Goal: Information Seeking & Learning: Learn about a topic

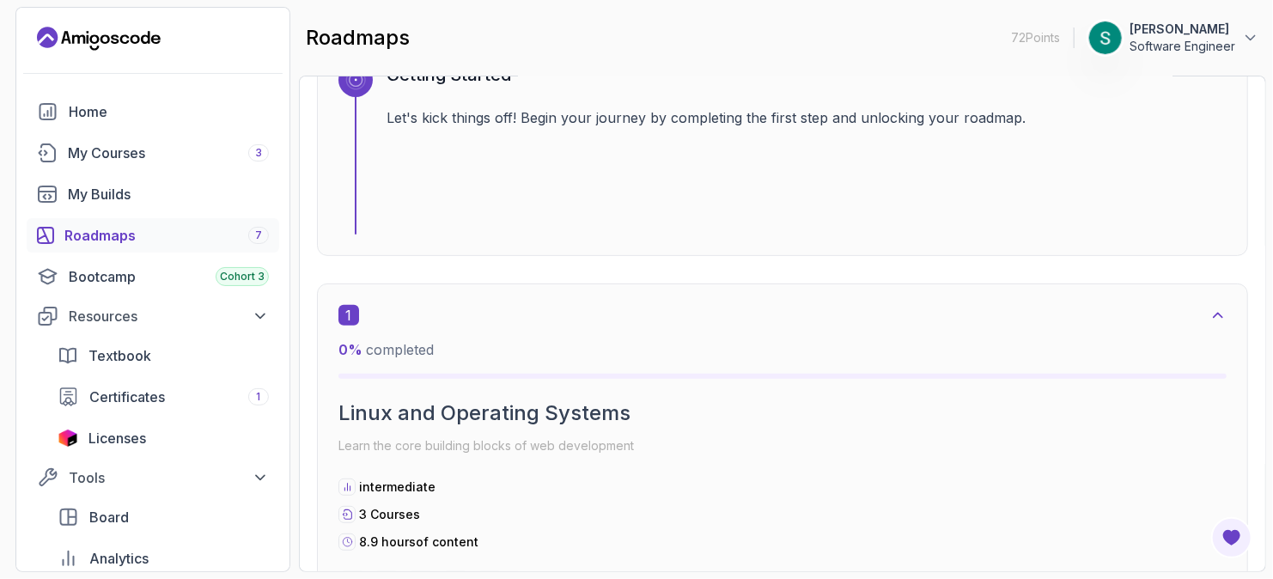
scroll to position [343, 0]
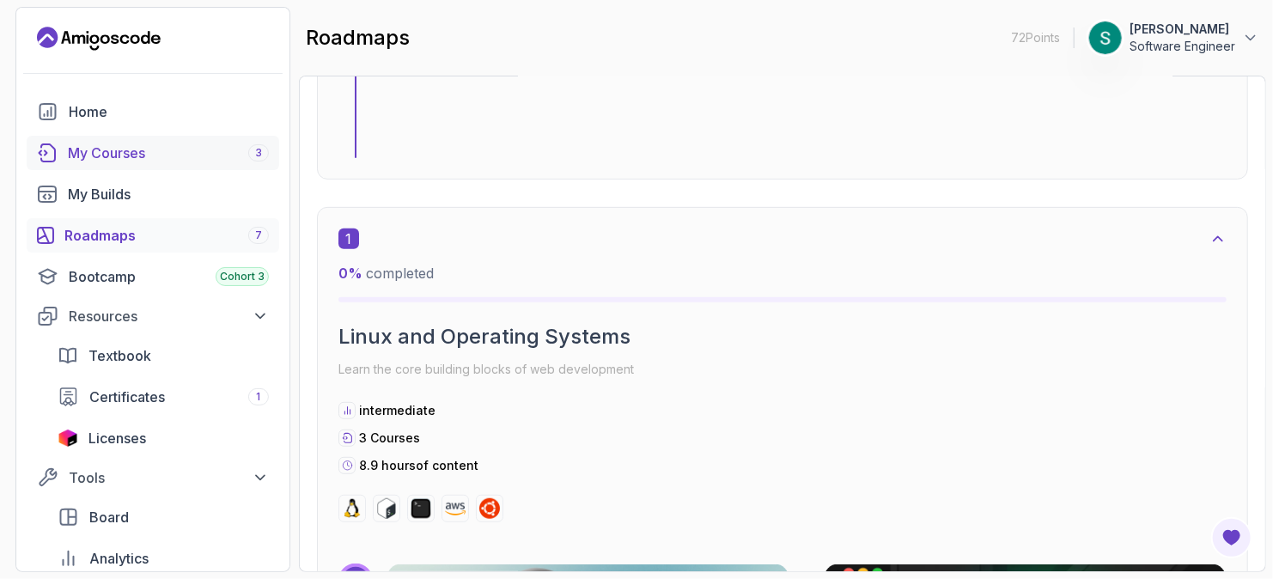
click at [178, 152] on div "My Courses 3" at bounding box center [168, 153] width 201 height 21
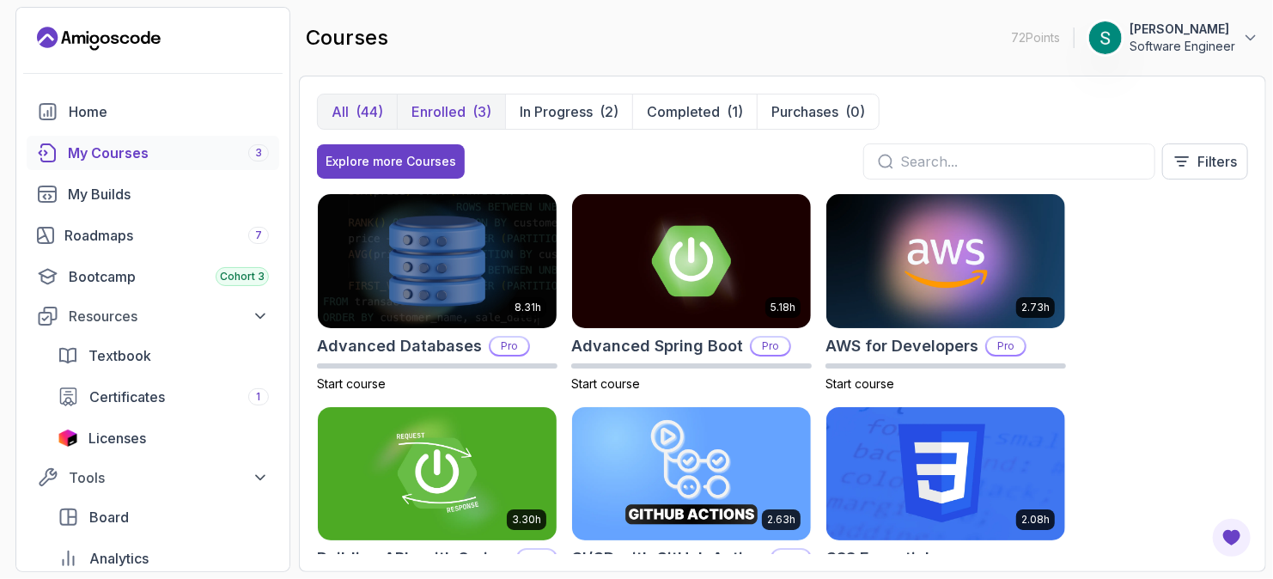
click at [464, 110] on p "Enrolled" at bounding box center [438, 111] width 54 height 21
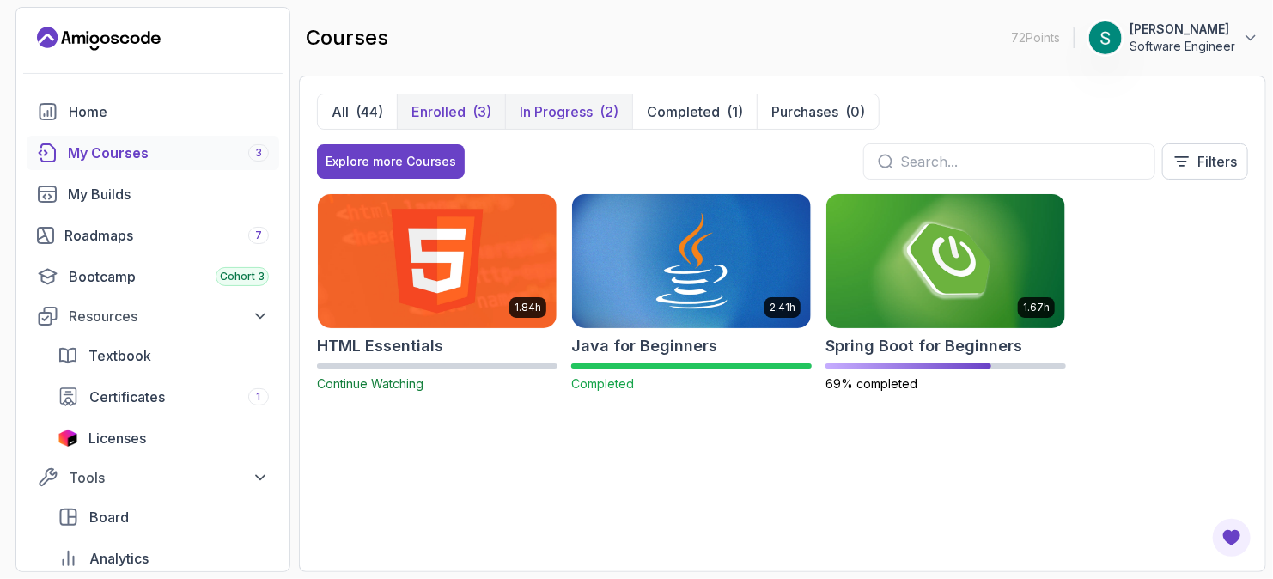
click at [565, 101] on p "In Progress" at bounding box center [556, 111] width 73 height 21
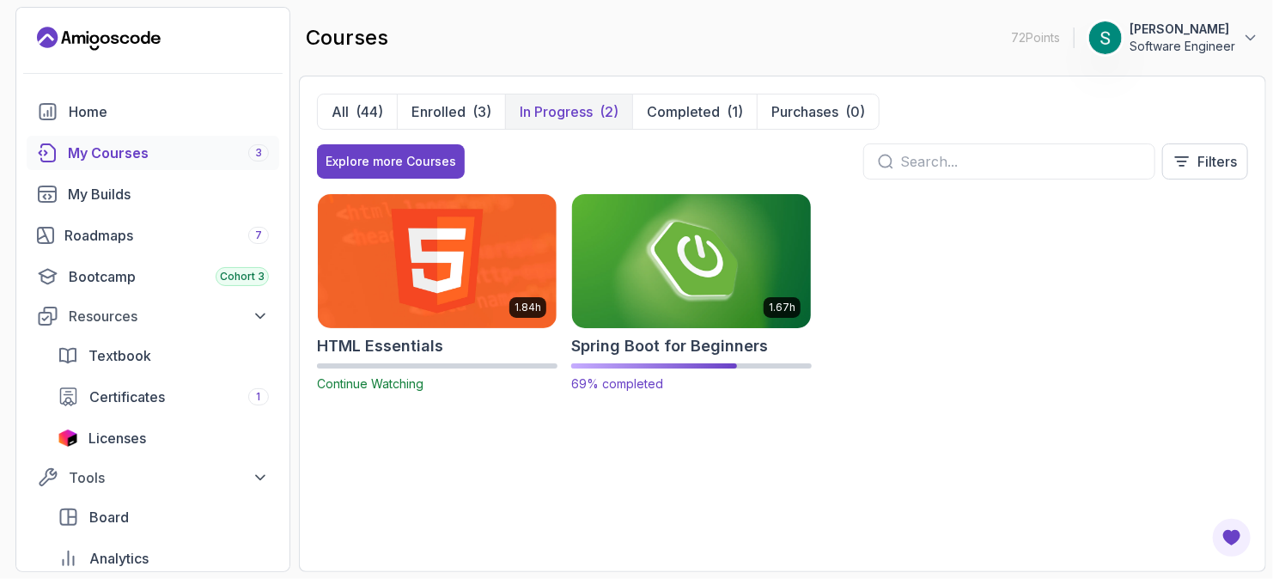
click at [717, 283] on img at bounding box center [691, 261] width 251 height 140
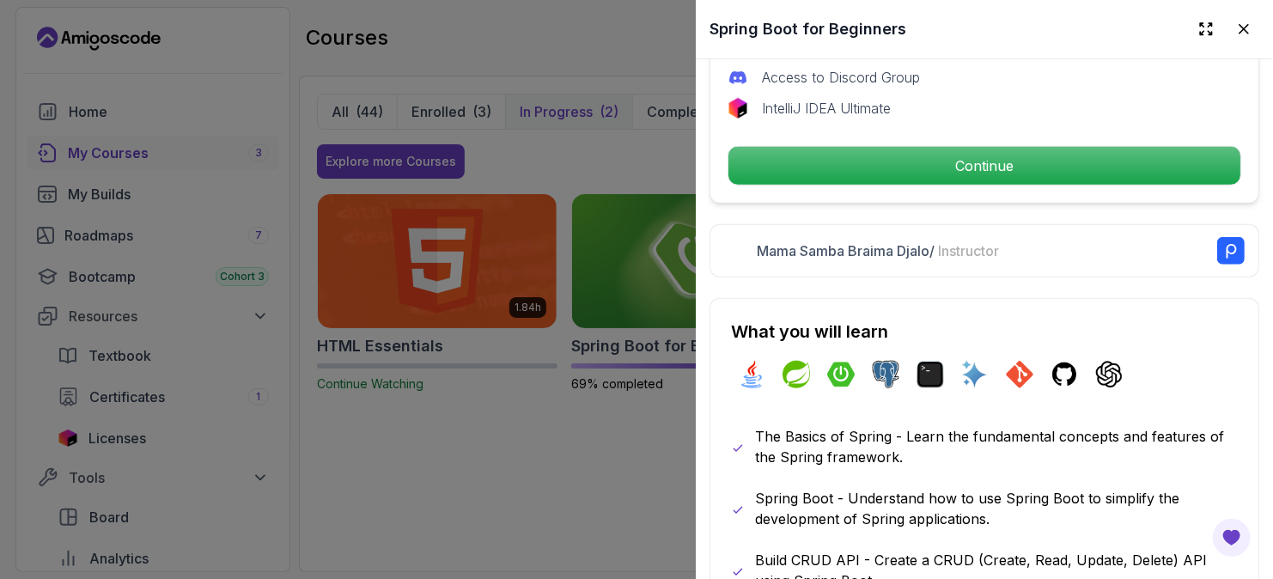
scroll to position [687, 0]
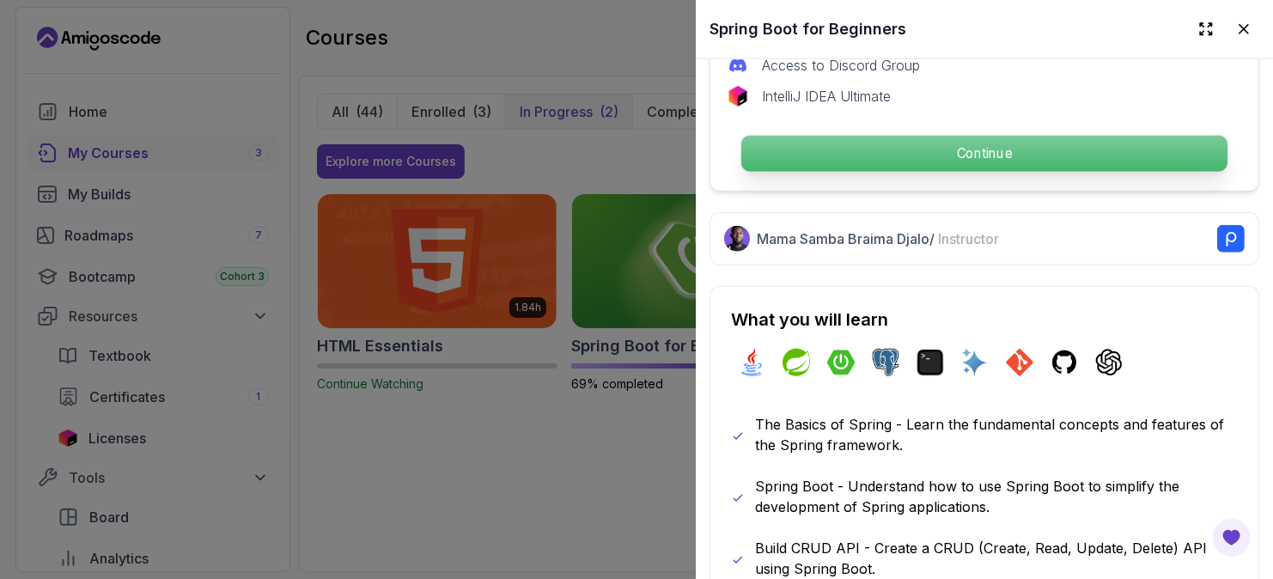
click at [970, 147] on p "Continue" at bounding box center [984, 154] width 486 height 36
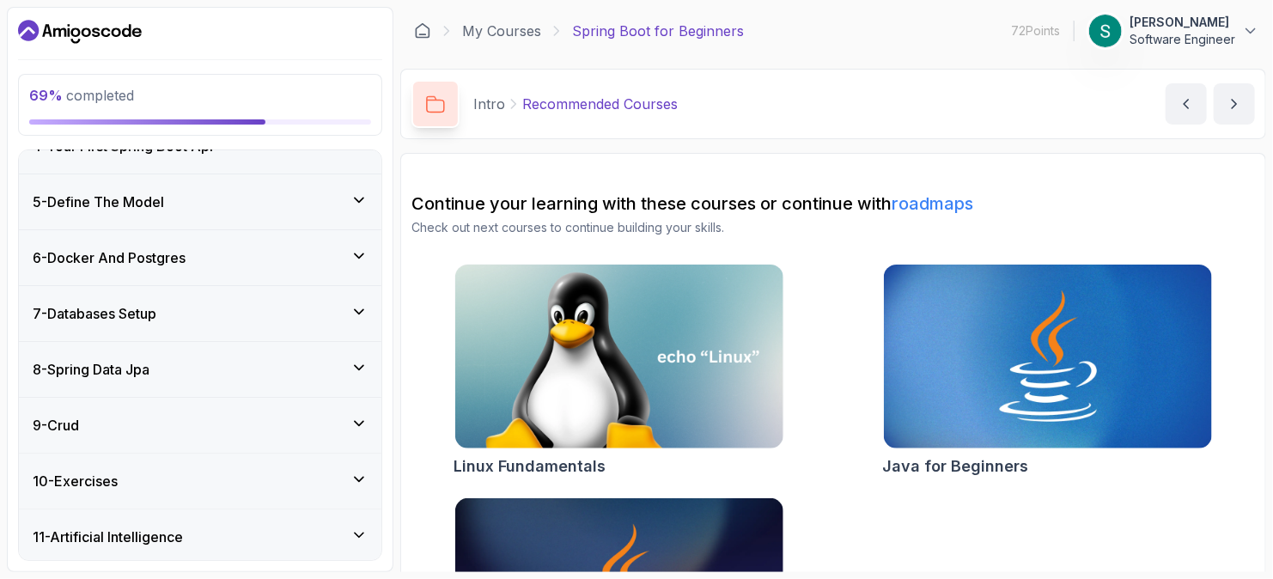
click at [289, 291] on div "7 - Databases Setup" at bounding box center [200, 313] width 362 height 55
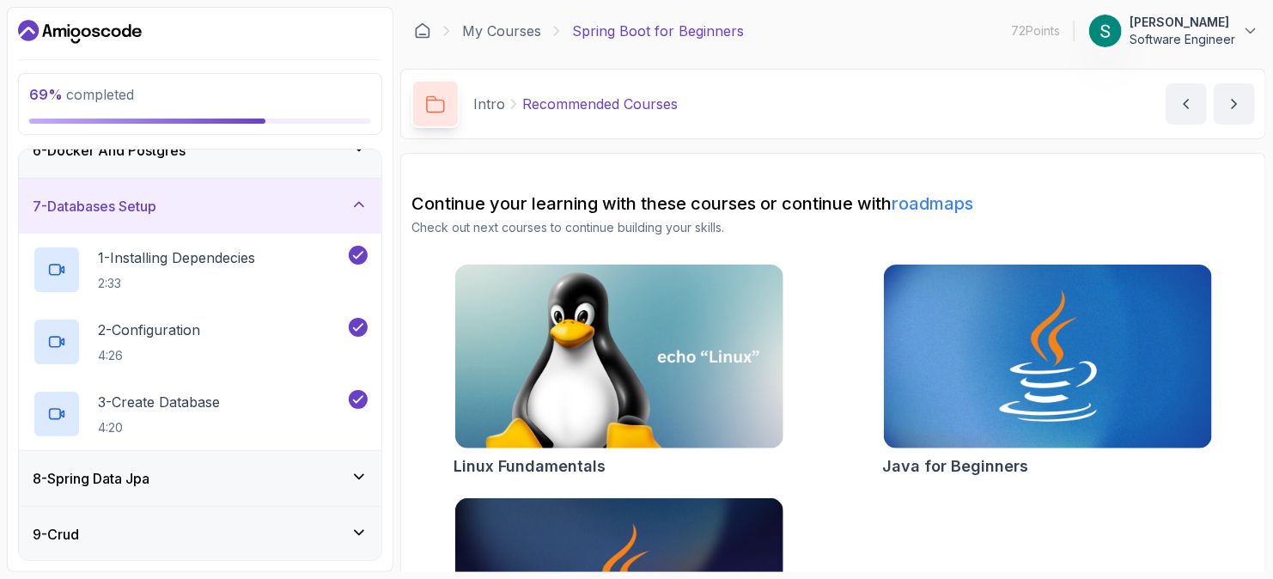
scroll to position [472, 0]
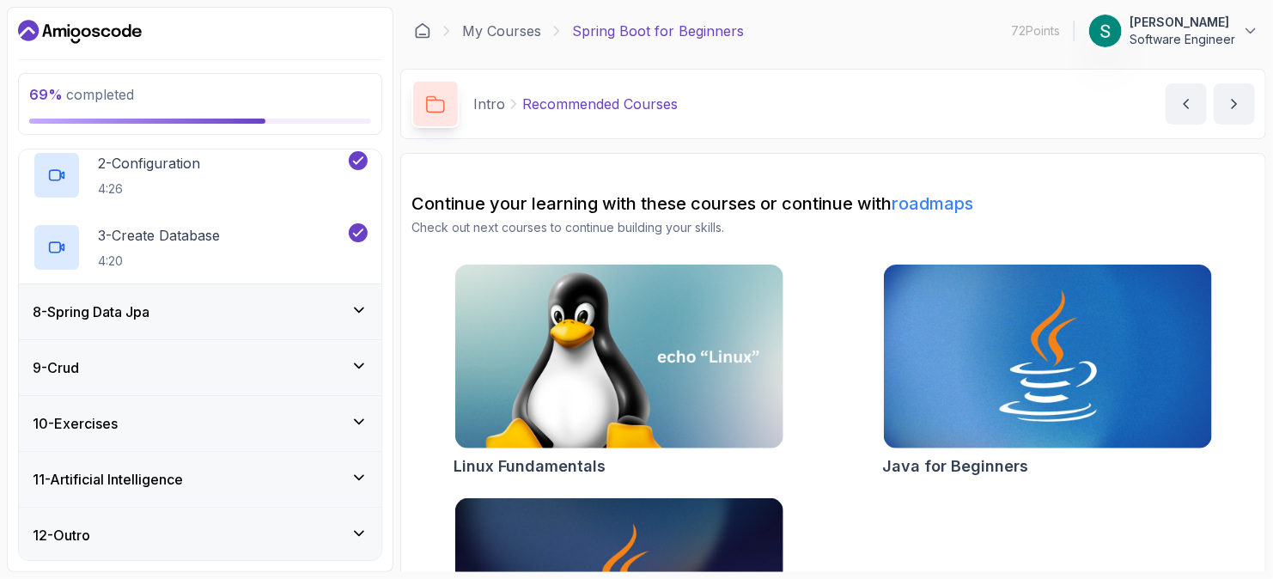
click at [314, 343] on div "9 - Crud" at bounding box center [200, 367] width 362 height 55
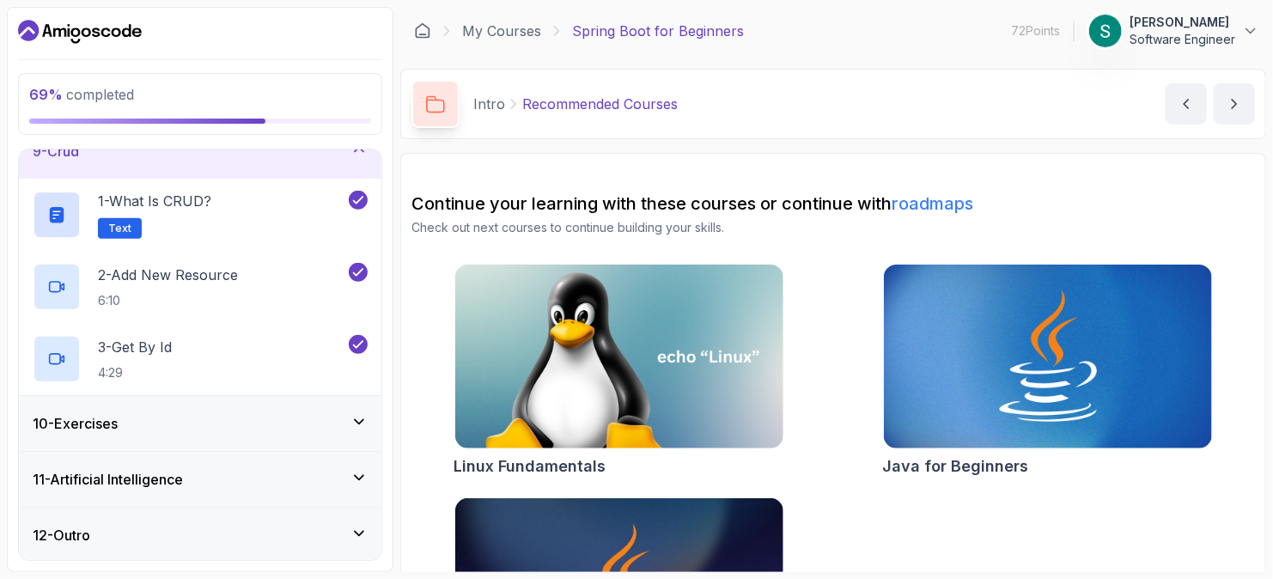
click at [312, 415] on div "10 - Exercises" at bounding box center [200, 423] width 335 height 21
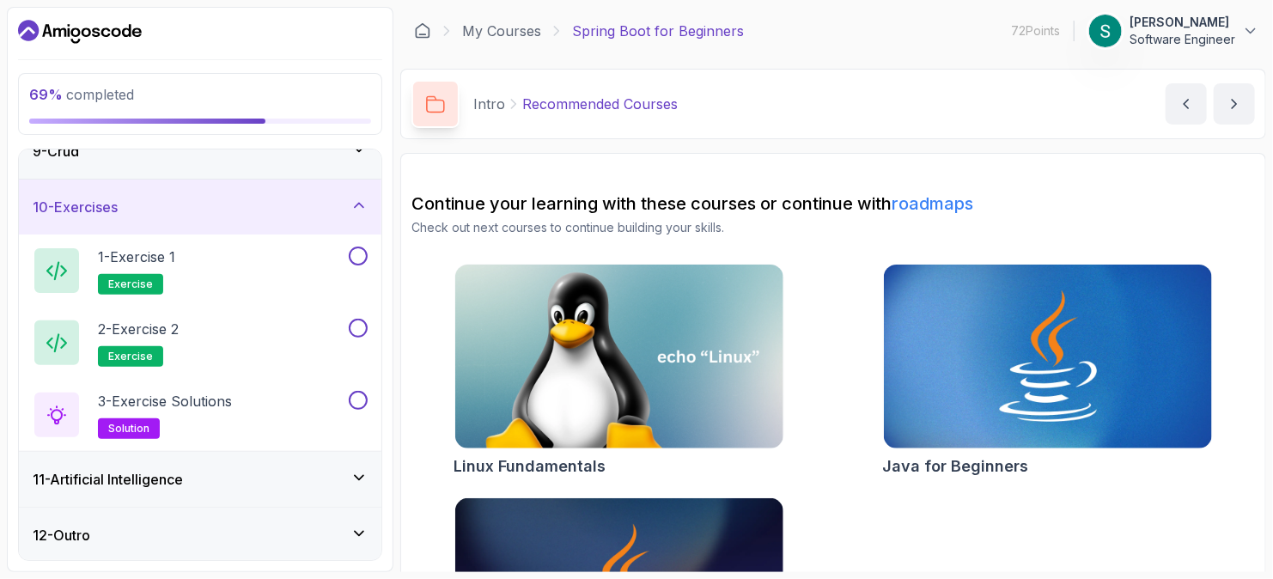
click at [267, 185] on div "10 - Exercises" at bounding box center [200, 206] width 362 height 55
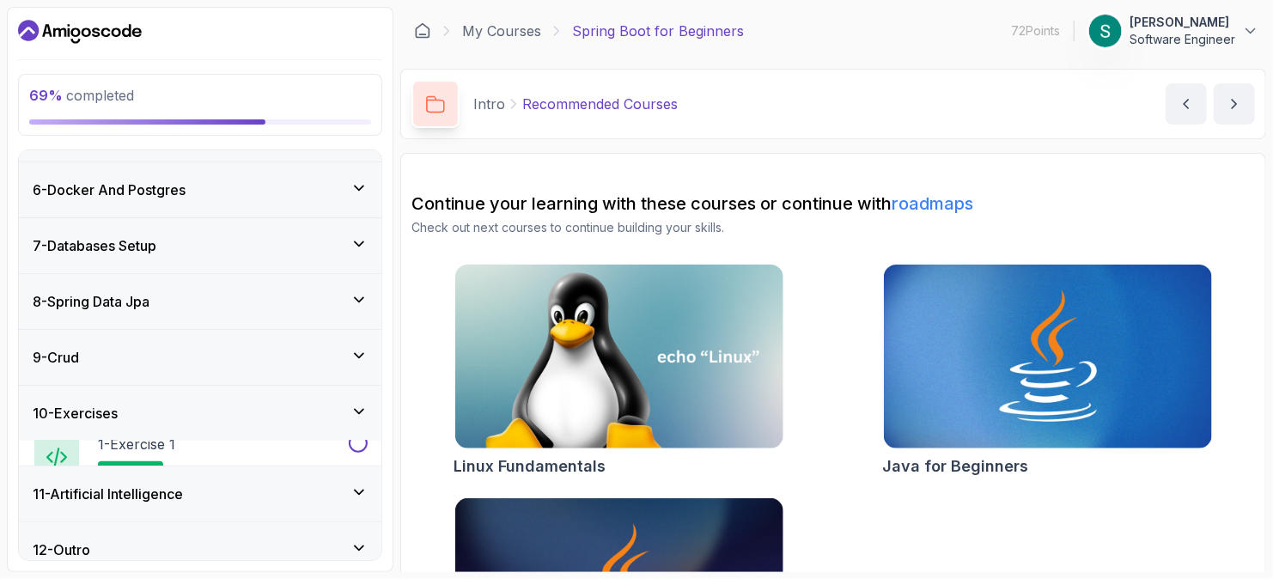
scroll to position [256, 0]
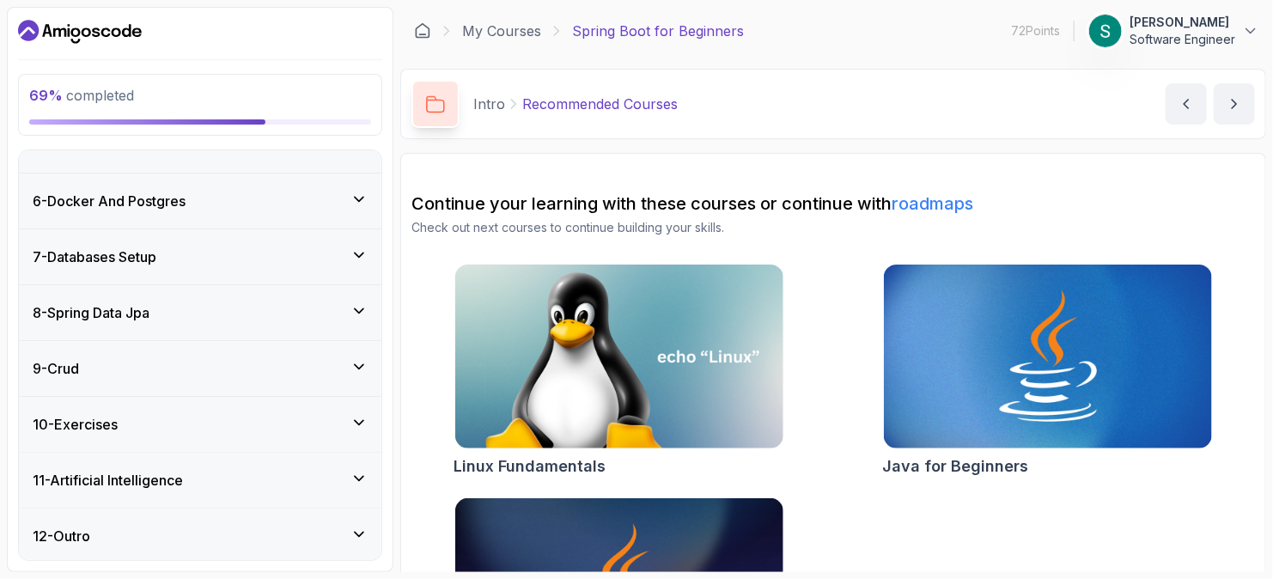
click at [192, 374] on div "9 - Crud" at bounding box center [200, 368] width 335 height 21
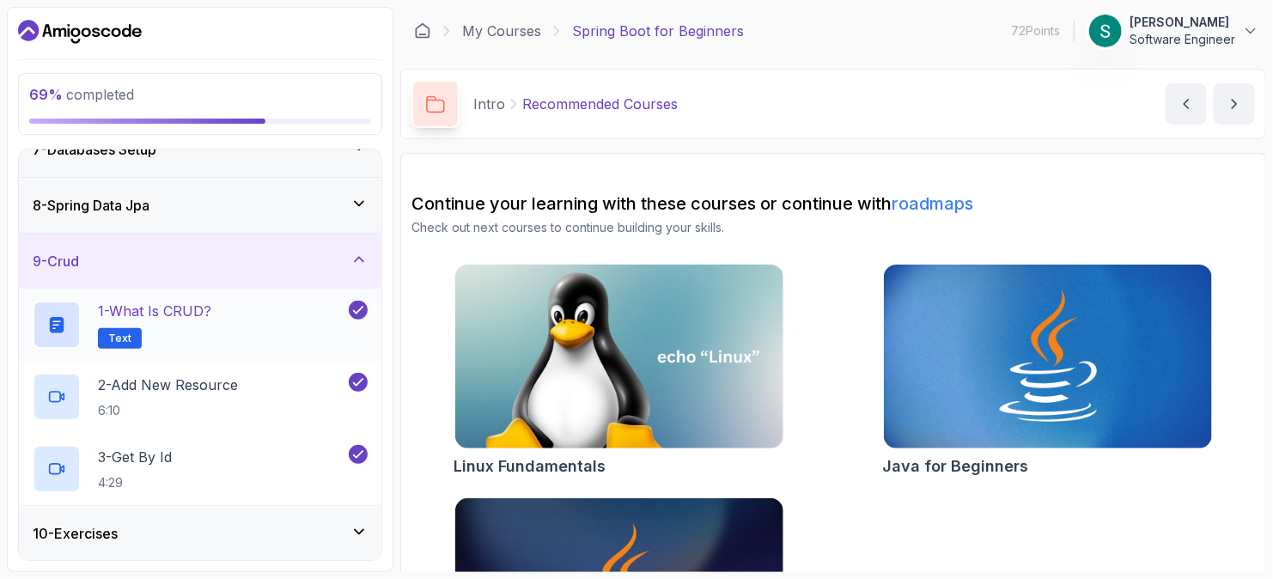
scroll to position [472, 0]
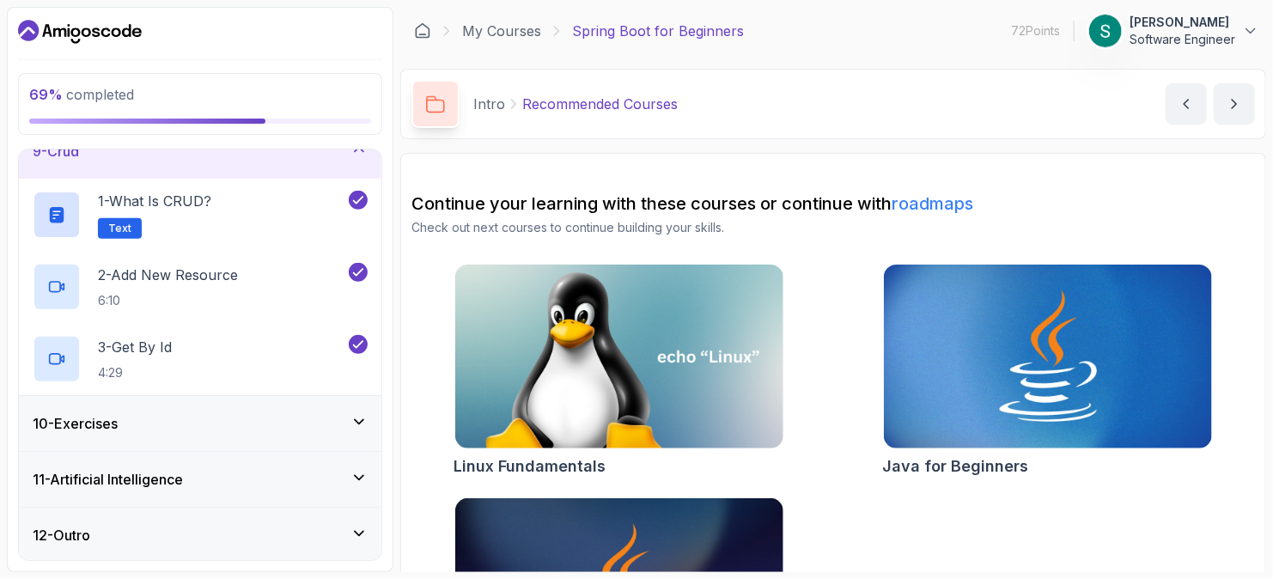
click at [167, 416] on div "10 - Exercises" at bounding box center [200, 423] width 335 height 21
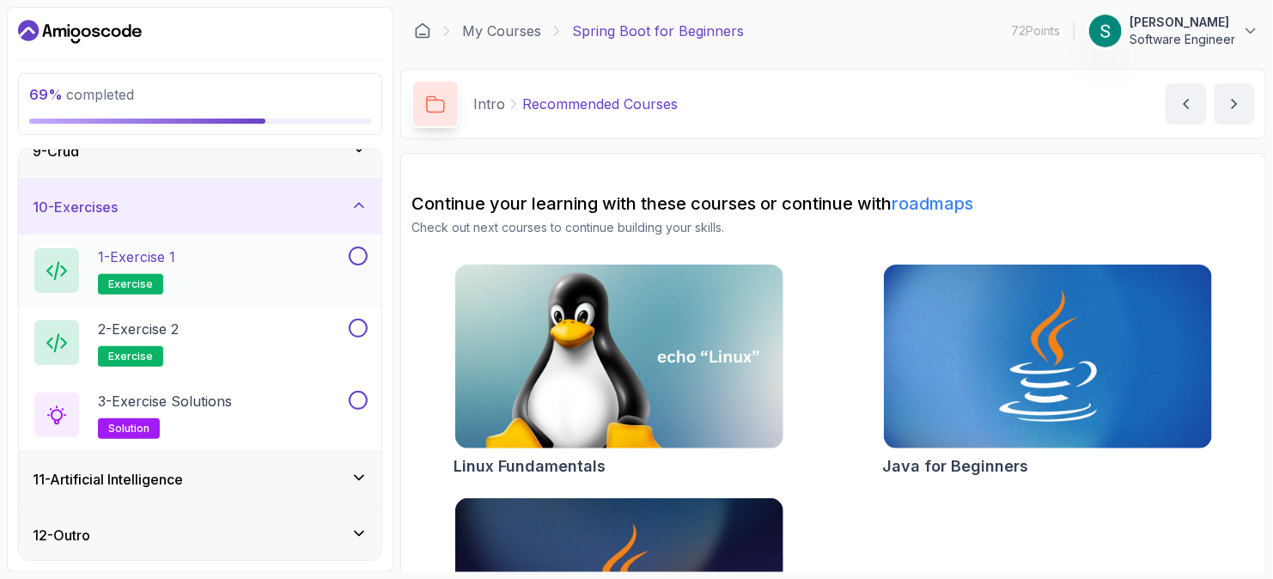
click at [258, 275] on div "1 - Exercise 1 exercise" at bounding box center [189, 270] width 313 height 48
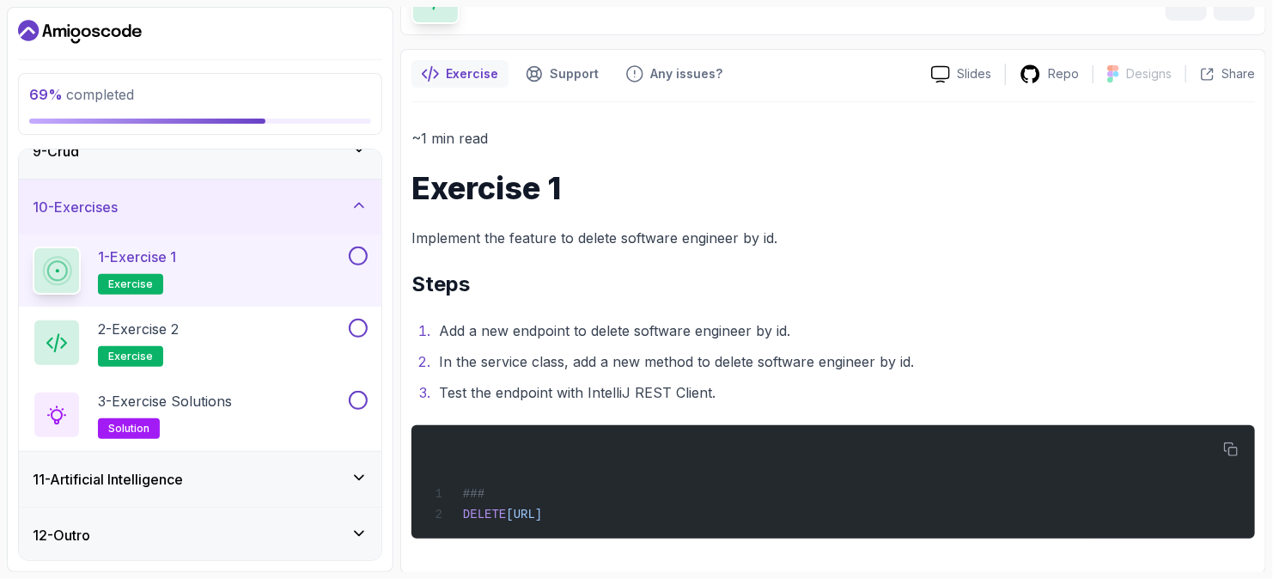
scroll to position [105, 0]
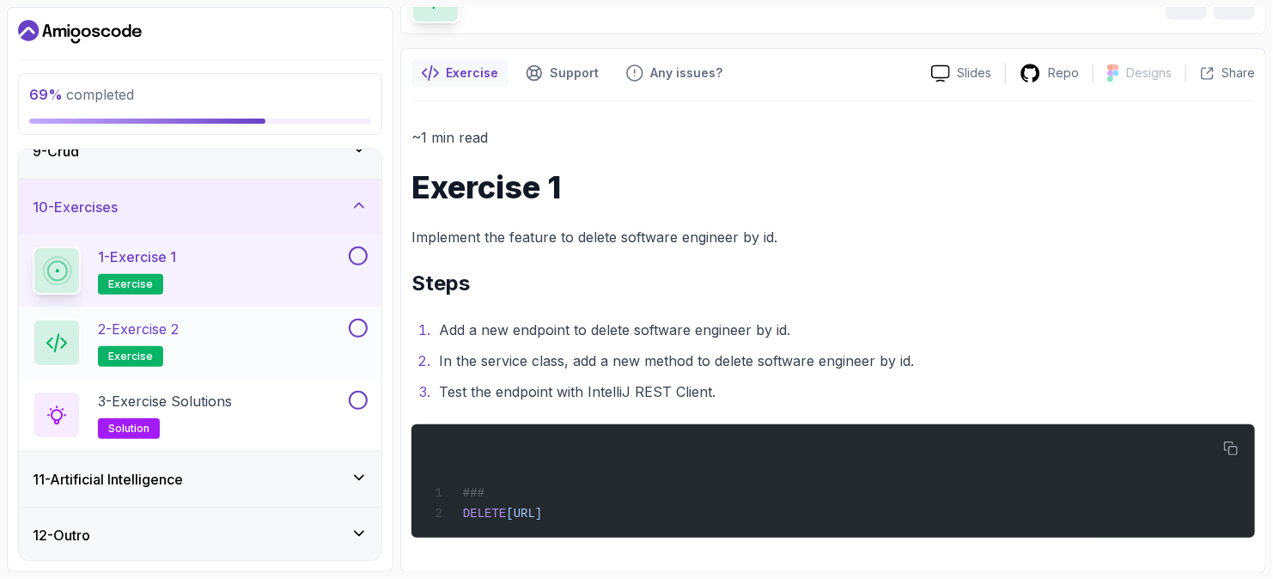
click at [246, 350] on div "2 - Exercise 2 exercise" at bounding box center [189, 343] width 313 height 48
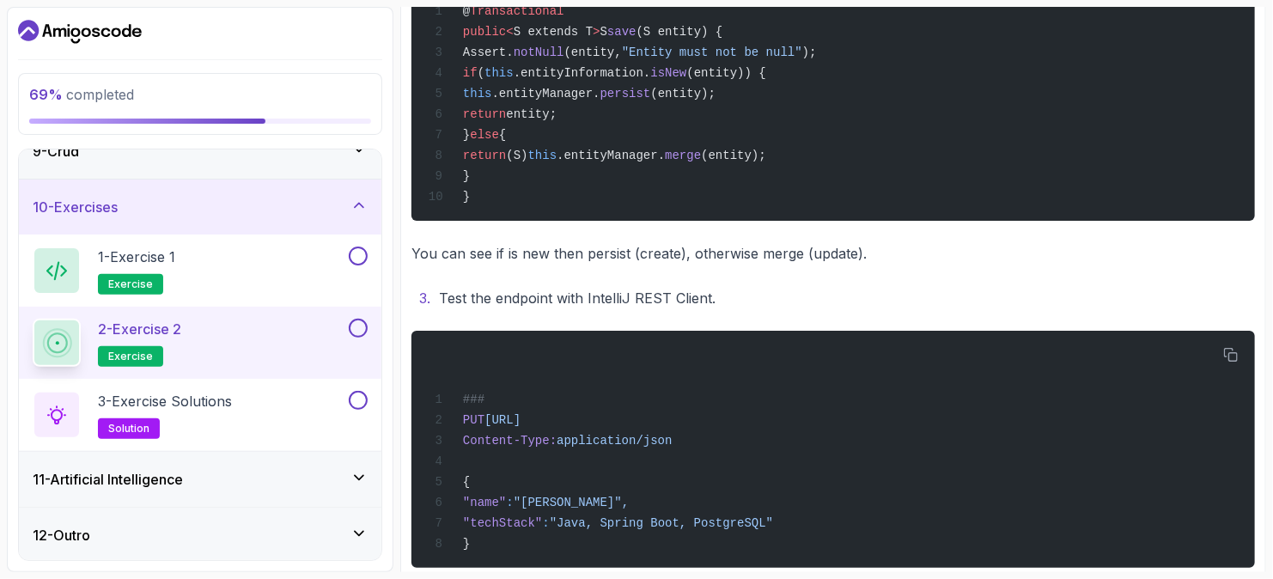
scroll to position [744, 0]
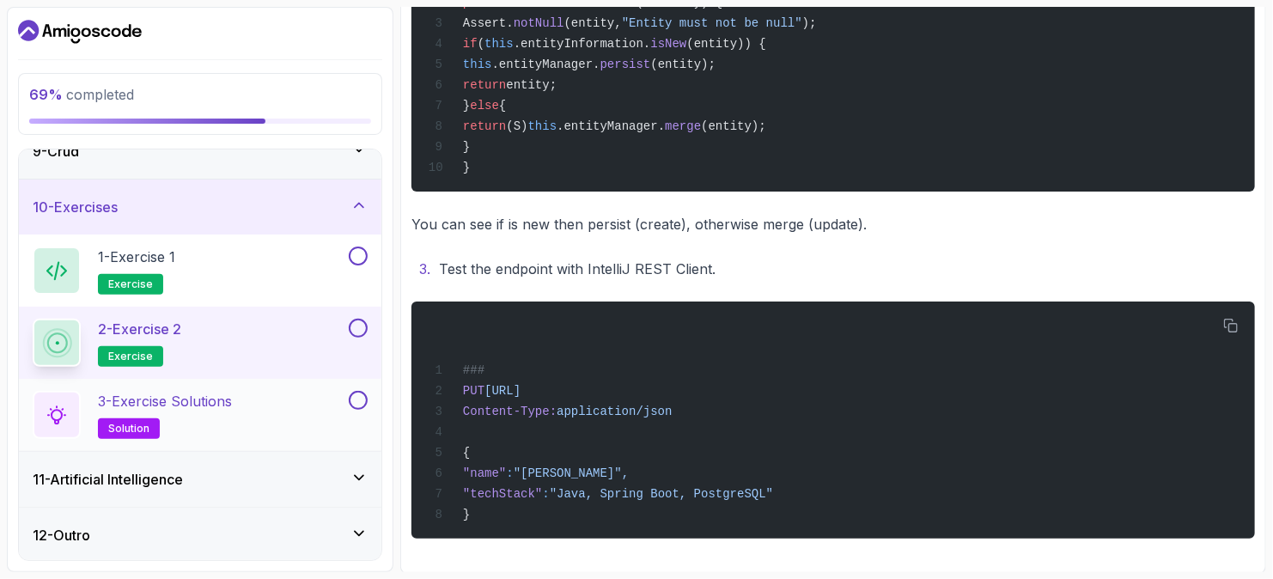
click at [289, 420] on div "3 - Exercise Solutions solution" at bounding box center [189, 415] width 313 height 48
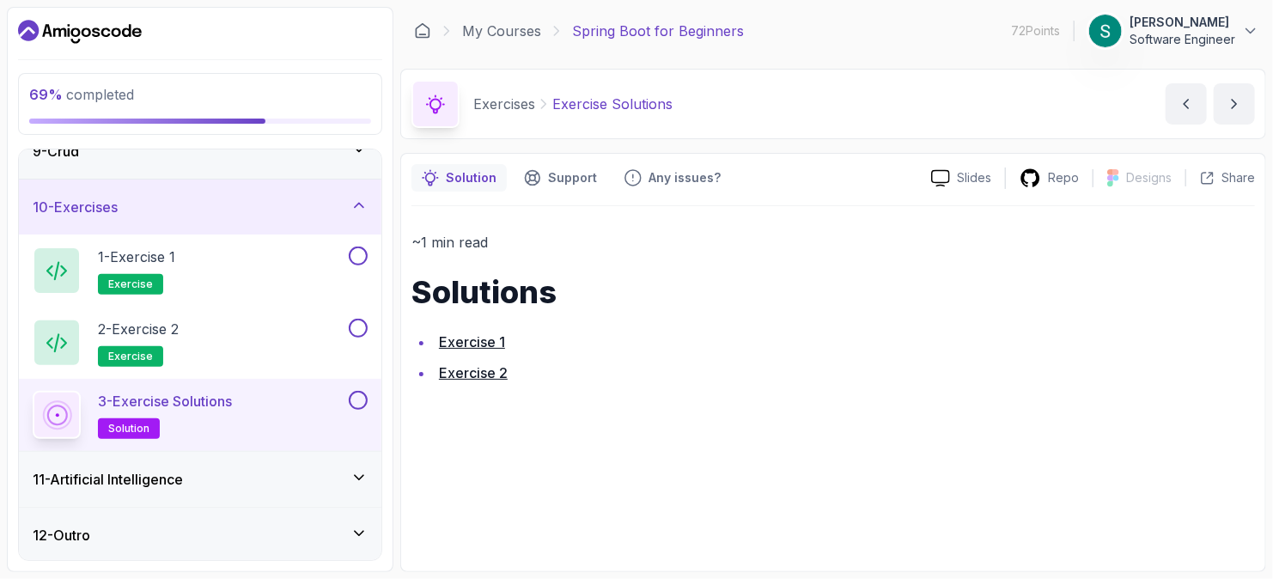
click at [453, 338] on link "Exercise 1" at bounding box center [472, 341] width 66 height 17
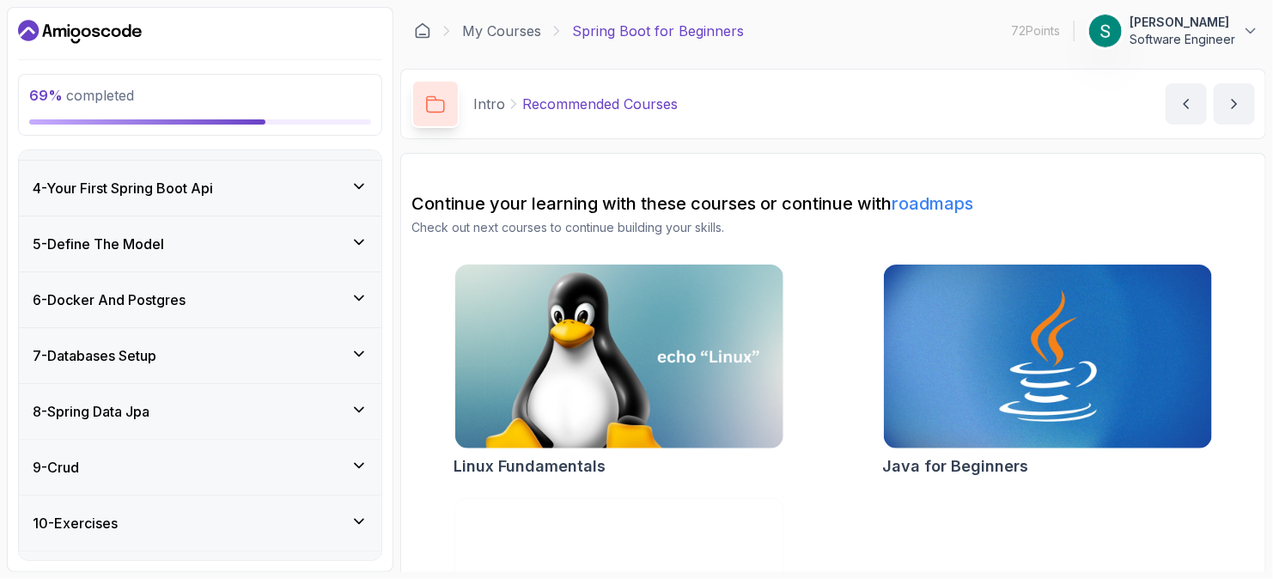
scroll to position [400, 0]
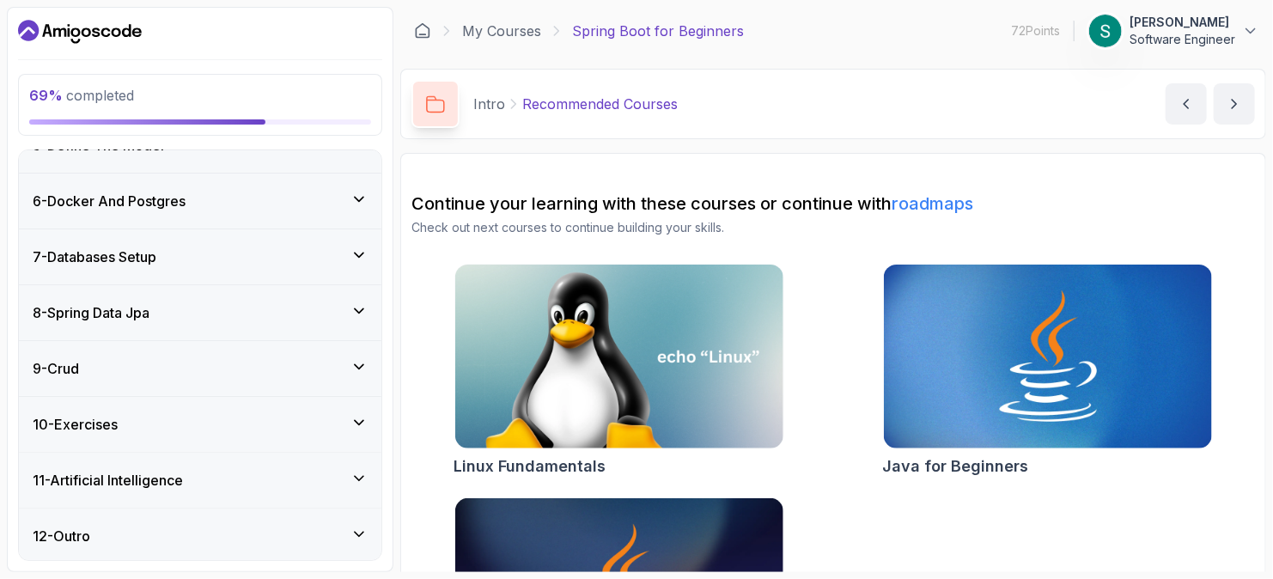
click at [234, 422] on div "10 - Exercises" at bounding box center [200, 424] width 335 height 21
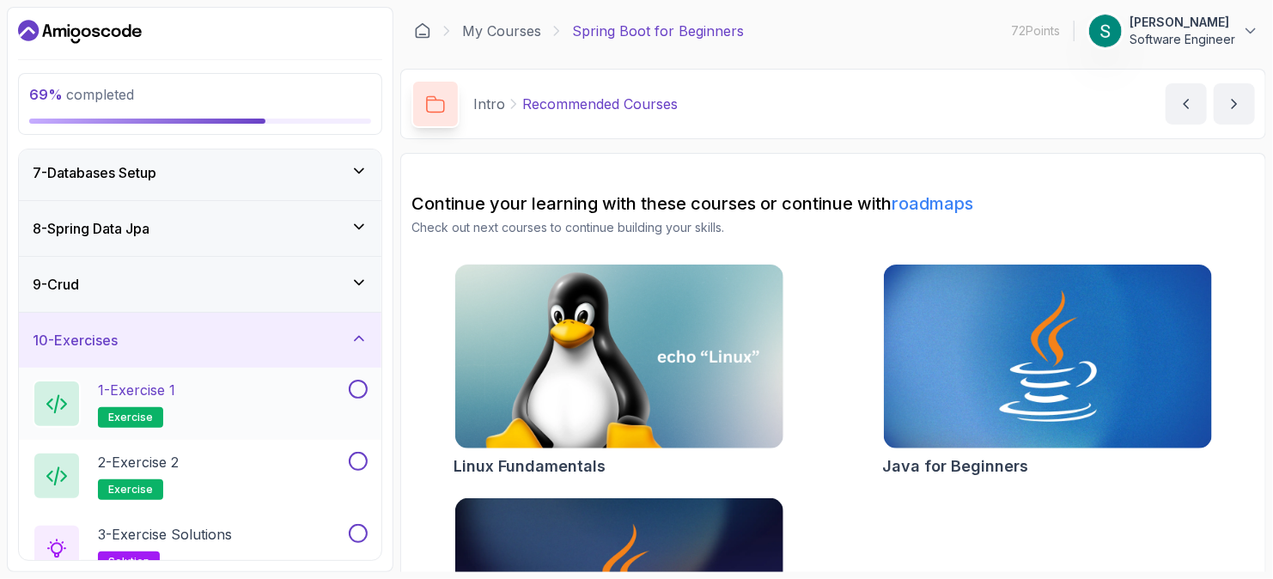
scroll to position [472, 0]
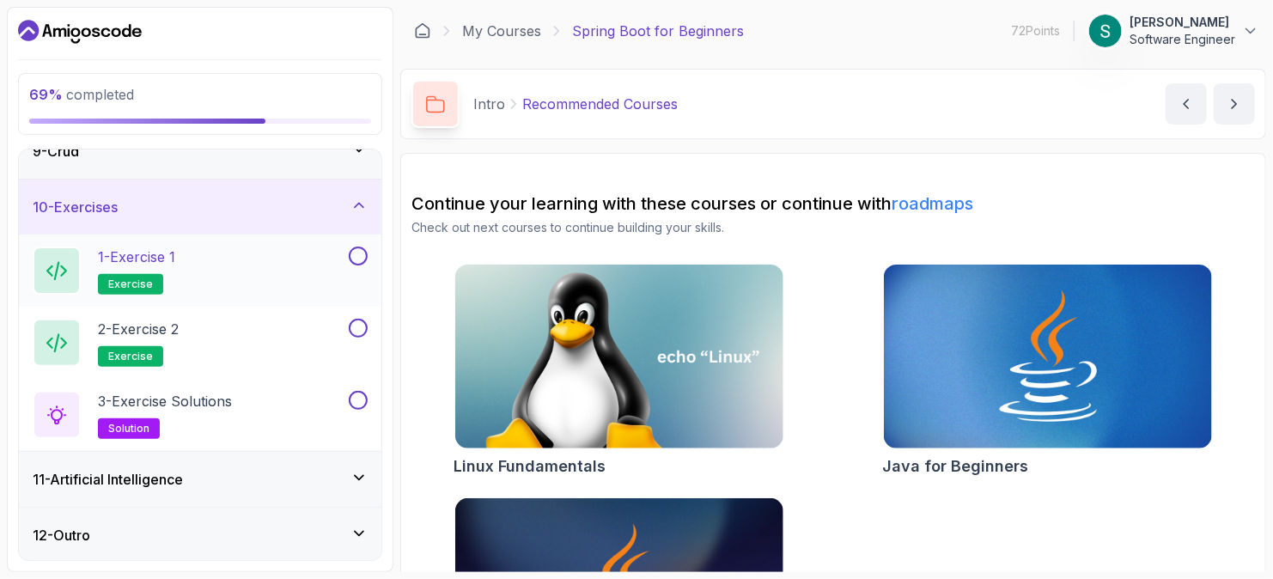
click at [352, 259] on button at bounding box center [358, 255] width 19 height 19
click at [165, 404] on p "3 - Exercise Solutions" at bounding box center [165, 401] width 134 height 21
